Goal: Navigation & Orientation: Find specific page/section

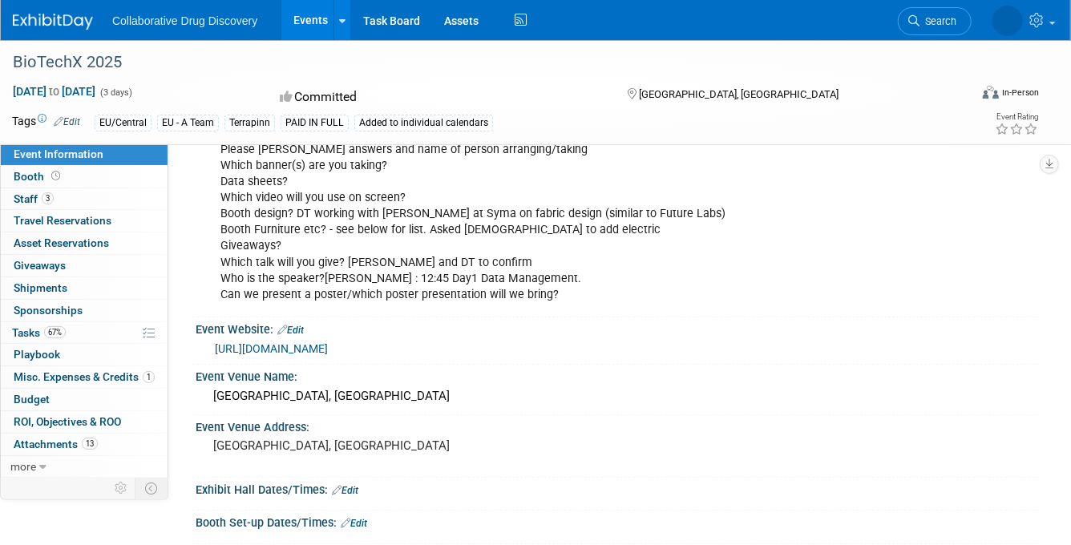
scroll to position [369, 0]
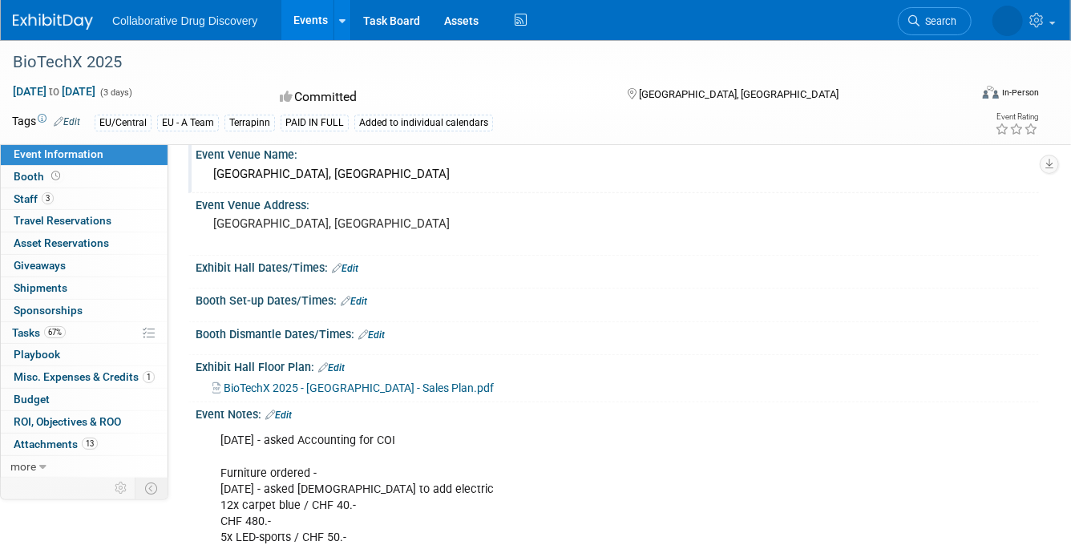
drag, startPoint x: 357, startPoint y: 194, endPoint x: 212, endPoint y: 196, distance: 145.1
click at [212, 187] on div "[GEOGRAPHIC_DATA], [GEOGRAPHIC_DATA]" at bounding box center [617, 174] width 819 height 25
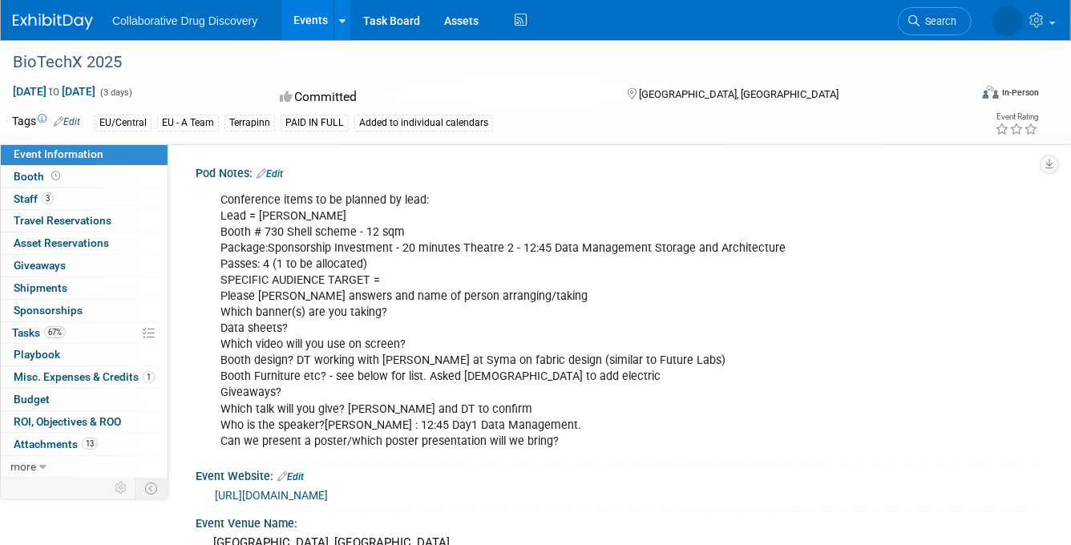
scroll to position [361, 0]
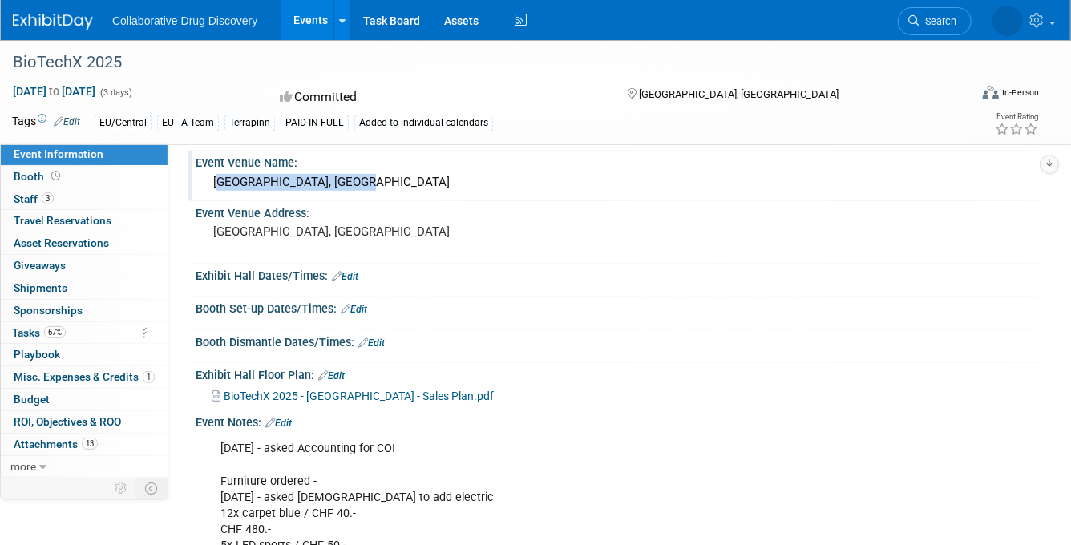
drag, startPoint x: 214, startPoint y: 198, endPoint x: 357, endPoint y: 198, distance: 142.7
click at [357, 195] on div "[GEOGRAPHIC_DATA], [GEOGRAPHIC_DATA]" at bounding box center [617, 182] width 819 height 25
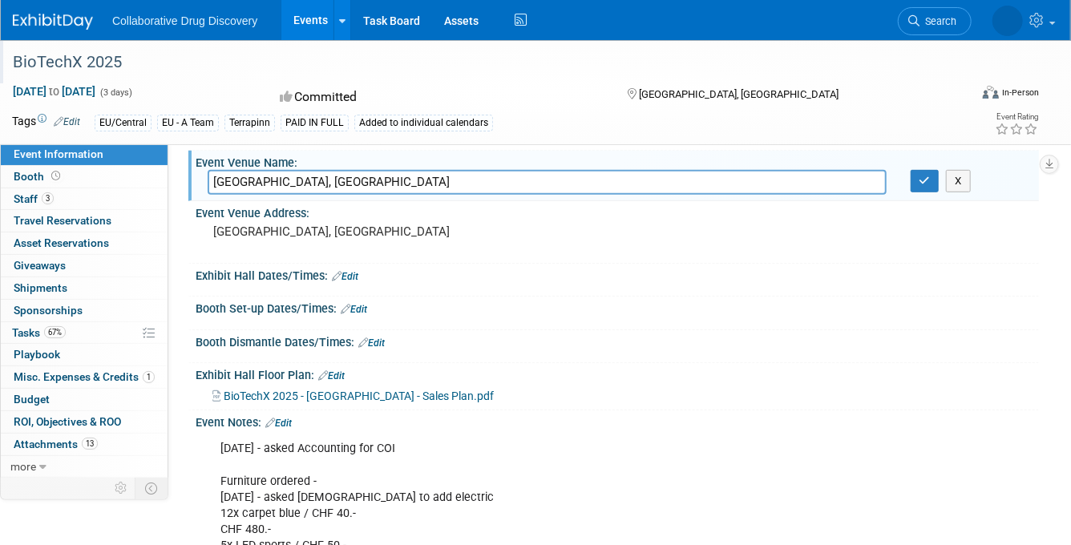
click at [550, 65] on div "BioTechX 2025" at bounding box center [479, 62] width 944 height 29
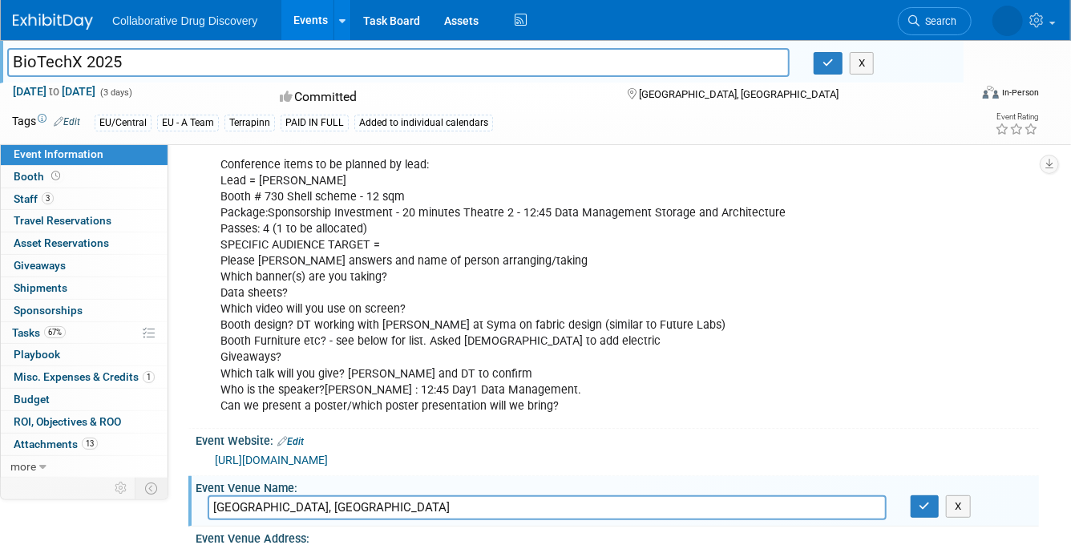
scroll to position [0, 0]
